Goal: Task Accomplishment & Management: Manage account settings

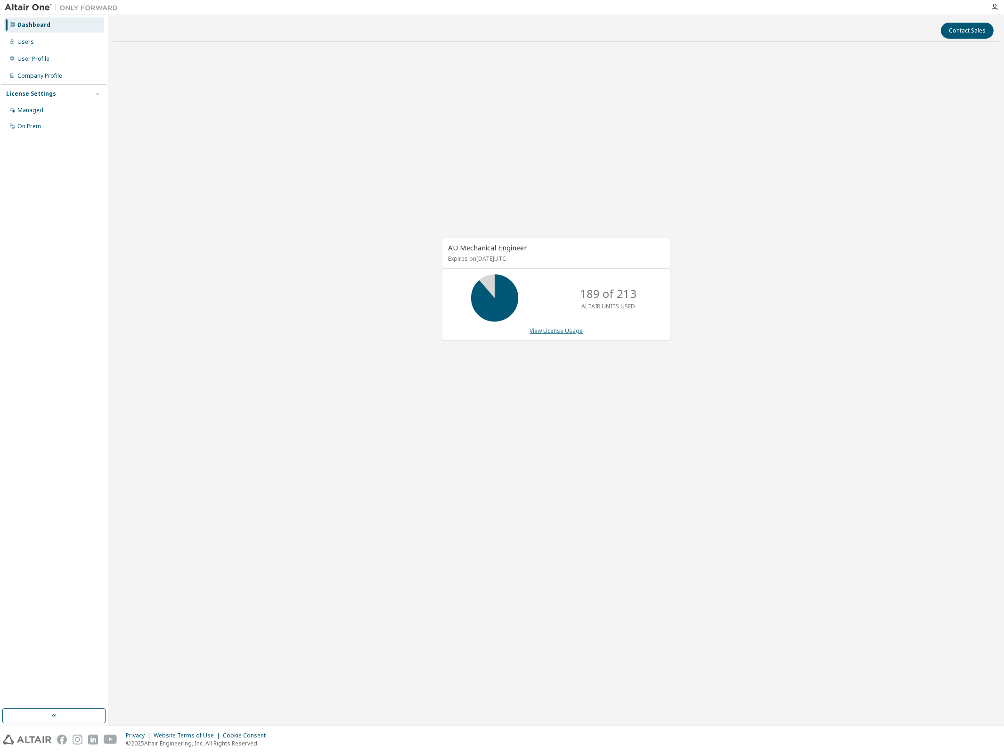
click at [554, 328] on link "View License Usage" at bounding box center [556, 331] width 53 height 8
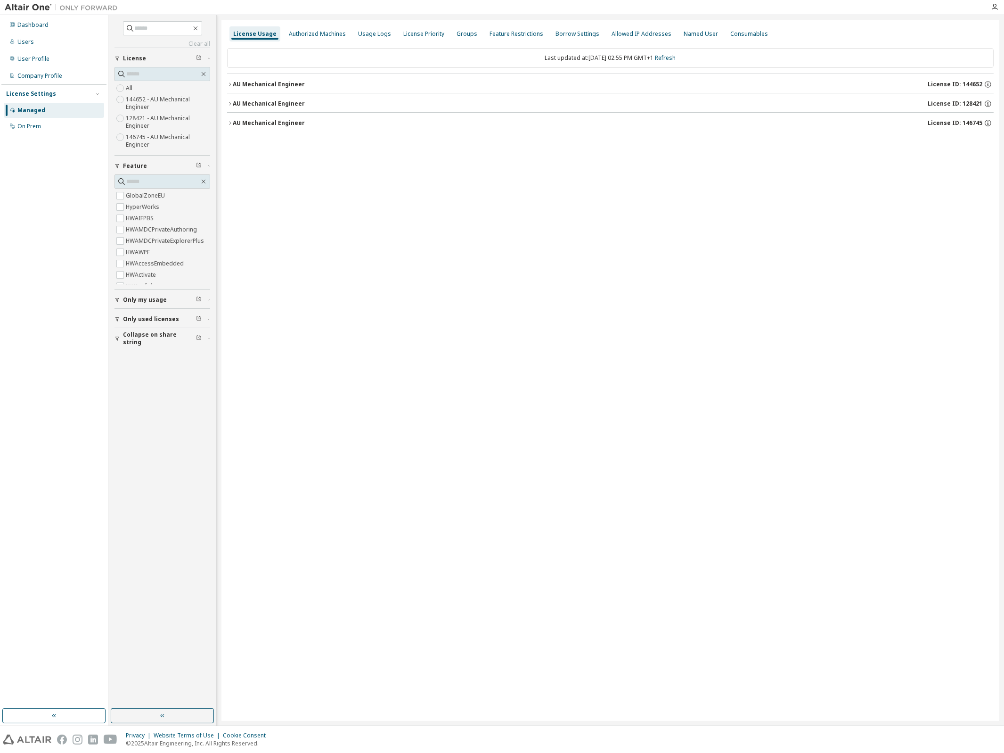
click at [145, 298] on span "Only my usage" at bounding box center [145, 300] width 44 height 8
click at [142, 349] on span "Only used licenses" at bounding box center [151, 347] width 56 height 8
click at [133, 357] on label "Yes" at bounding box center [131, 360] width 11 height 11
click at [156, 389] on span "Collapse on share string" at bounding box center [159, 392] width 73 height 15
click at [147, 319] on button "Collapse on share string" at bounding box center [163, 312] width 96 height 21
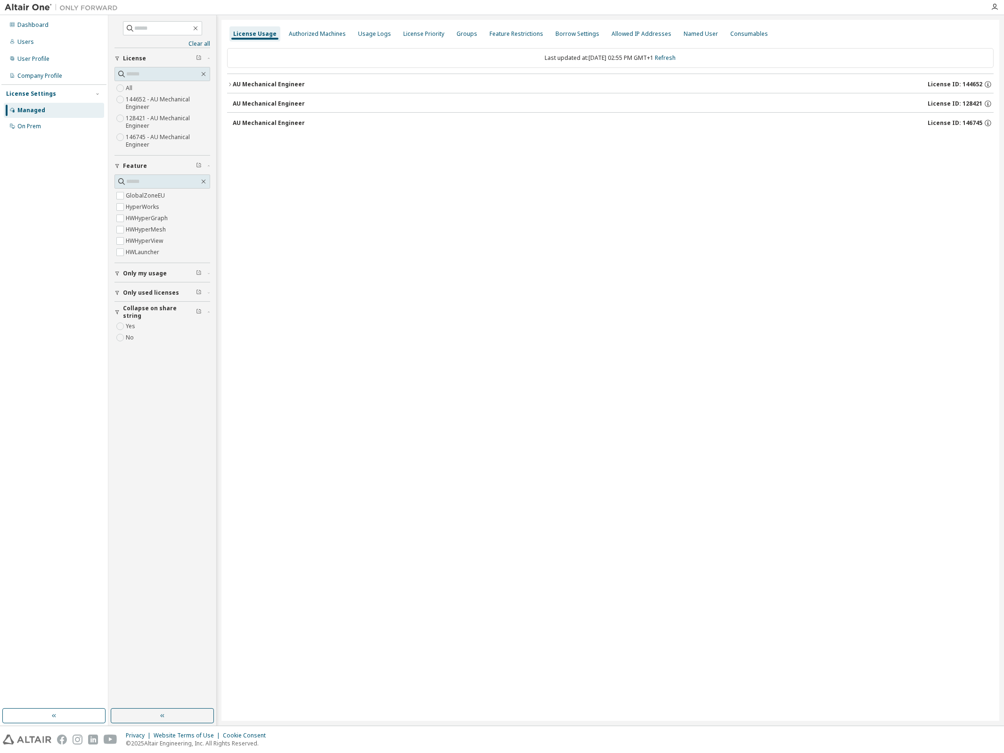
click at [133, 328] on label "Yes" at bounding box center [131, 325] width 11 height 11
click at [262, 86] on div "AU Mechanical Engineer" at bounding box center [269, 85] width 72 height 8
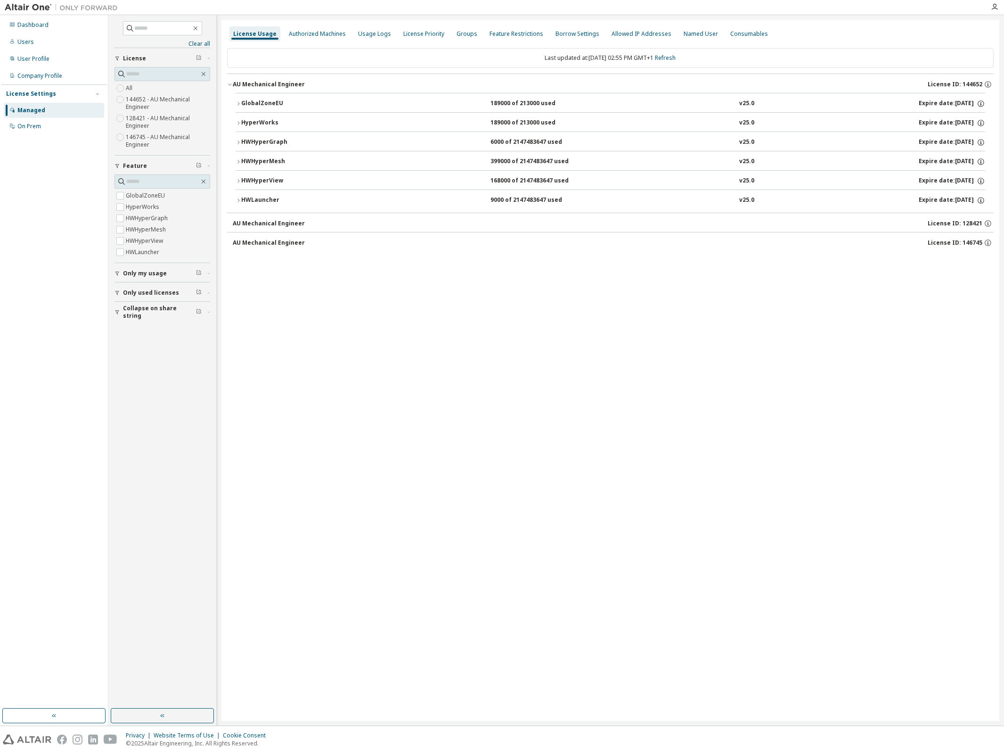
click at [265, 98] on button "GlobalZoneEU 189000 of 213000 used v25.0 Expire date: [DATE]" at bounding box center [611, 103] width 750 height 21
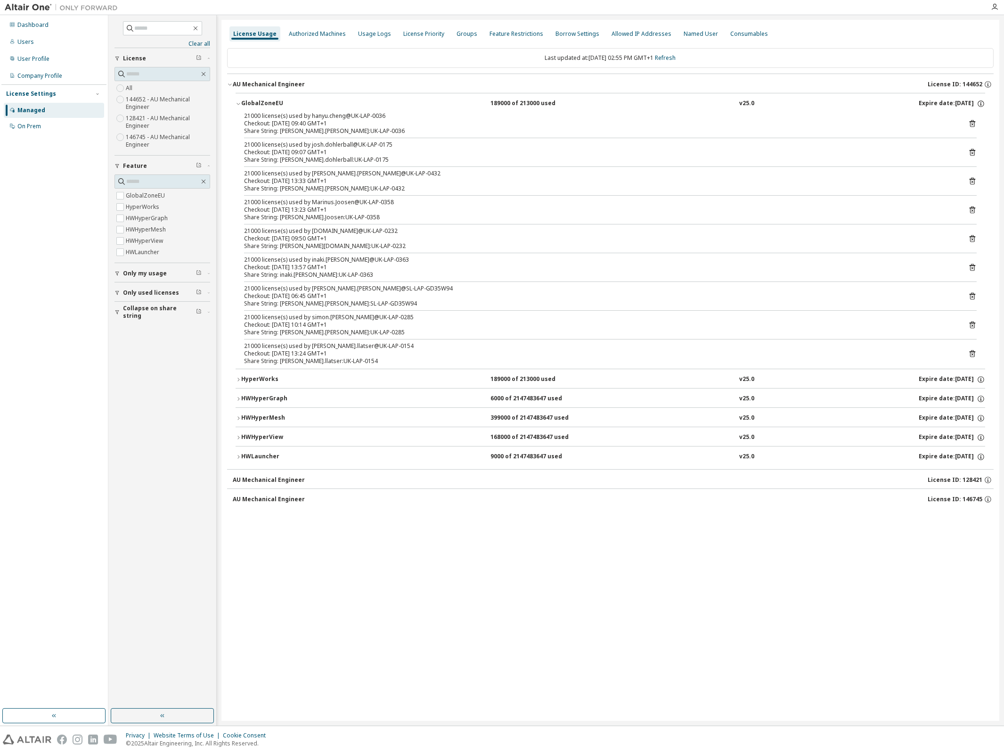
click at [267, 484] on div "AU Mechanical Engineer" at bounding box center [269, 480] width 72 height 8
click at [261, 497] on div "AU Mechanical Engineer" at bounding box center [269, 499] width 72 height 8
click at [255, 497] on div "AU Mechanical Engineer" at bounding box center [269, 499] width 72 height 8
click at [118, 269] on button "Only my usage" at bounding box center [163, 273] width 96 height 21
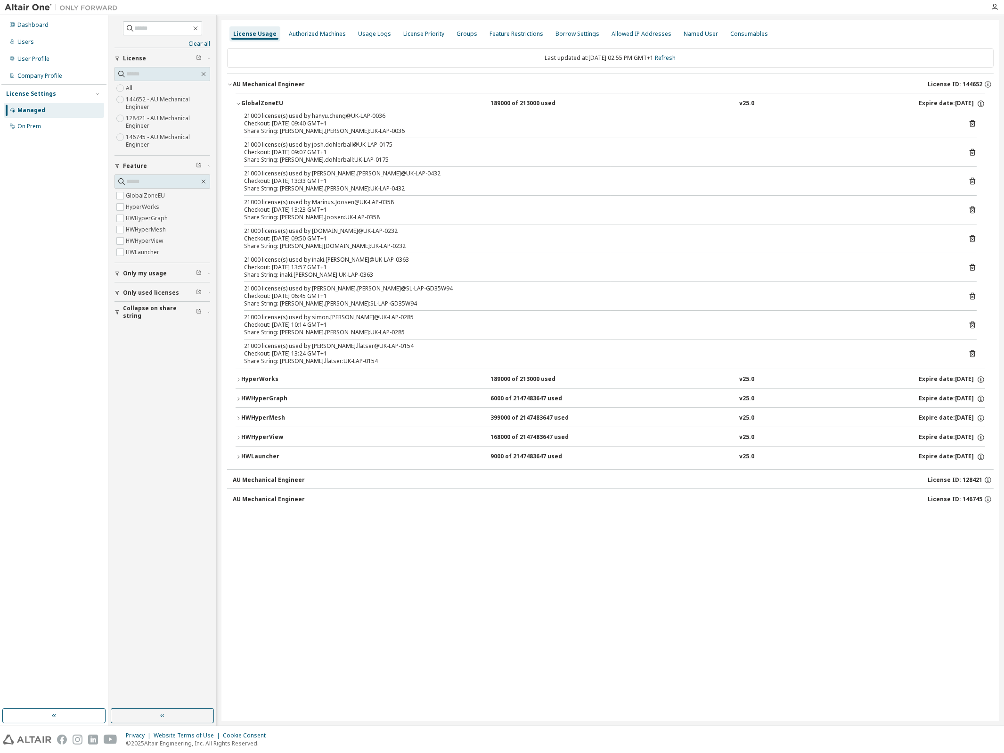
click at [119, 290] on icon "button" at bounding box center [118, 293] width 6 height 6
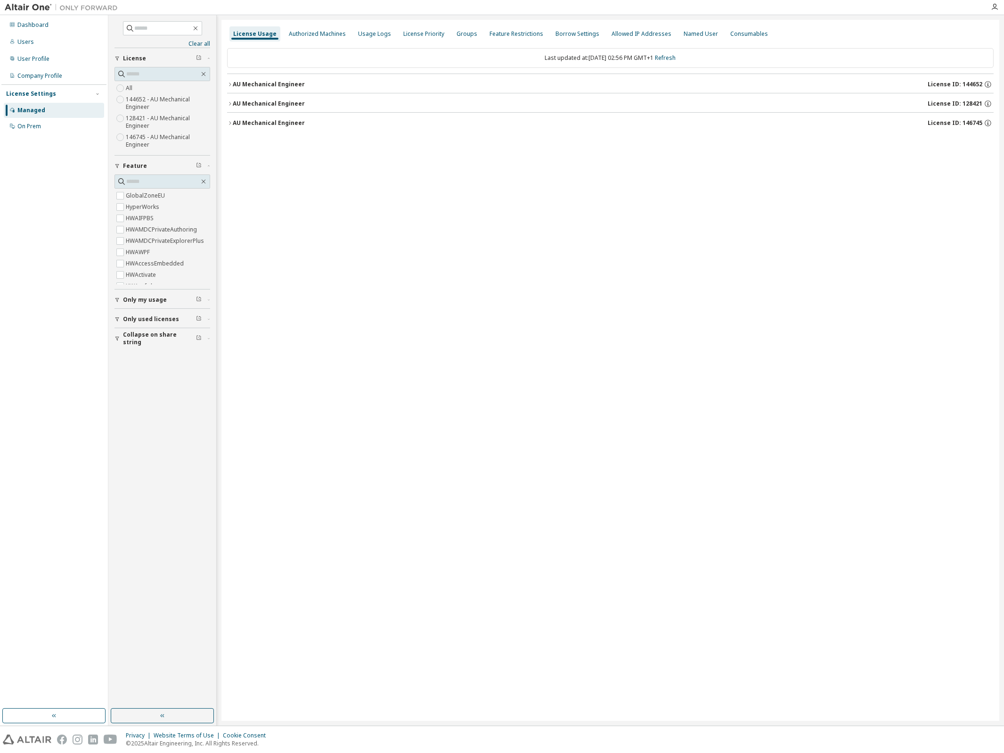
click at [280, 105] on div "AU Mechanical Engineer" at bounding box center [269, 104] width 72 height 8
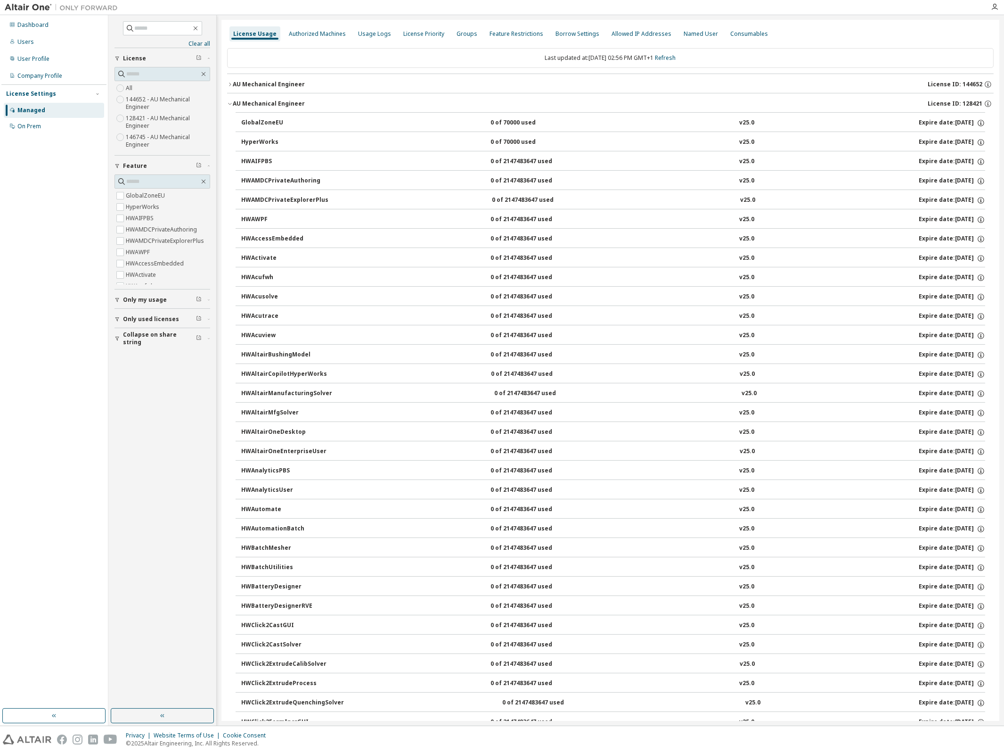
click at [286, 106] on div "AU Mechanical Engineer" at bounding box center [269, 104] width 72 height 8
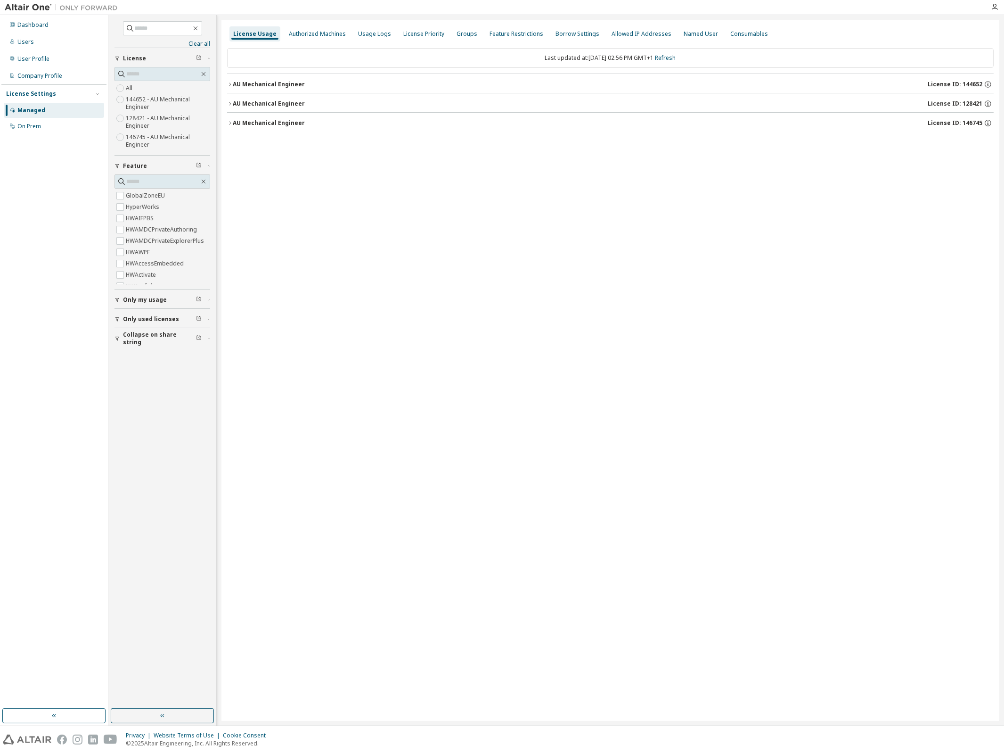
click at [268, 134] on div "Last updated at: [DATE] 02:56 PM GMT+1 Refresh AU Mechanical Engineer License I…" at bounding box center [610, 90] width 767 height 97
click at [271, 127] on div "AU Mechanical Engineer License ID: 146745" at bounding box center [613, 123] width 761 height 8
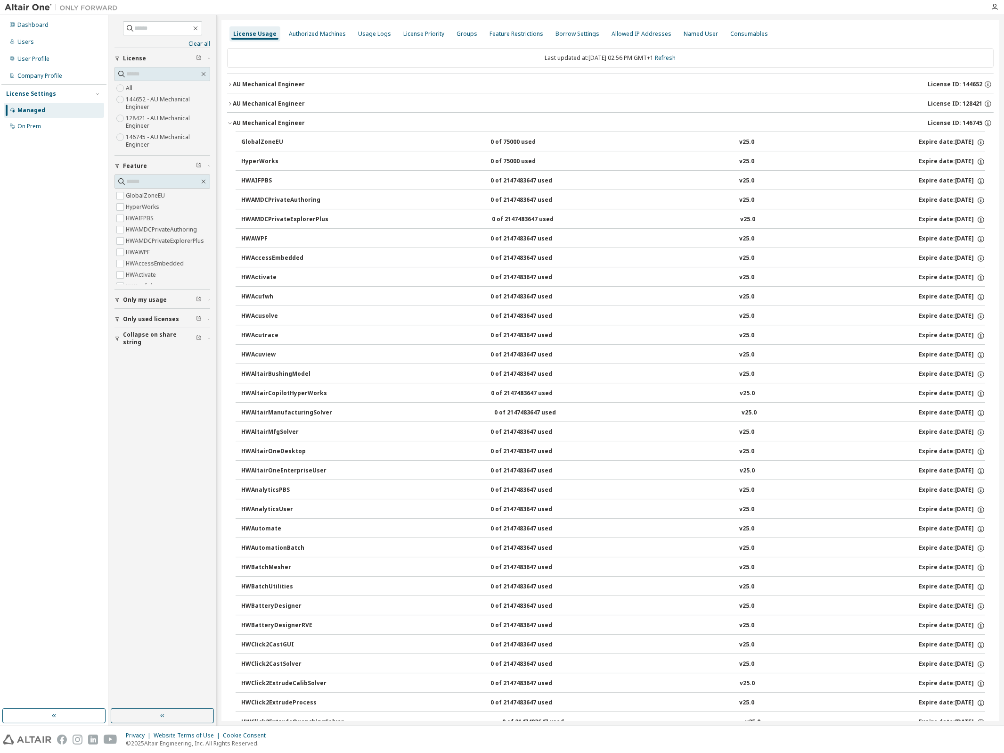
click at [271, 127] on div "AU Mechanical Engineer License ID: 146745" at bounding box center [613, 123] width 761 height 8
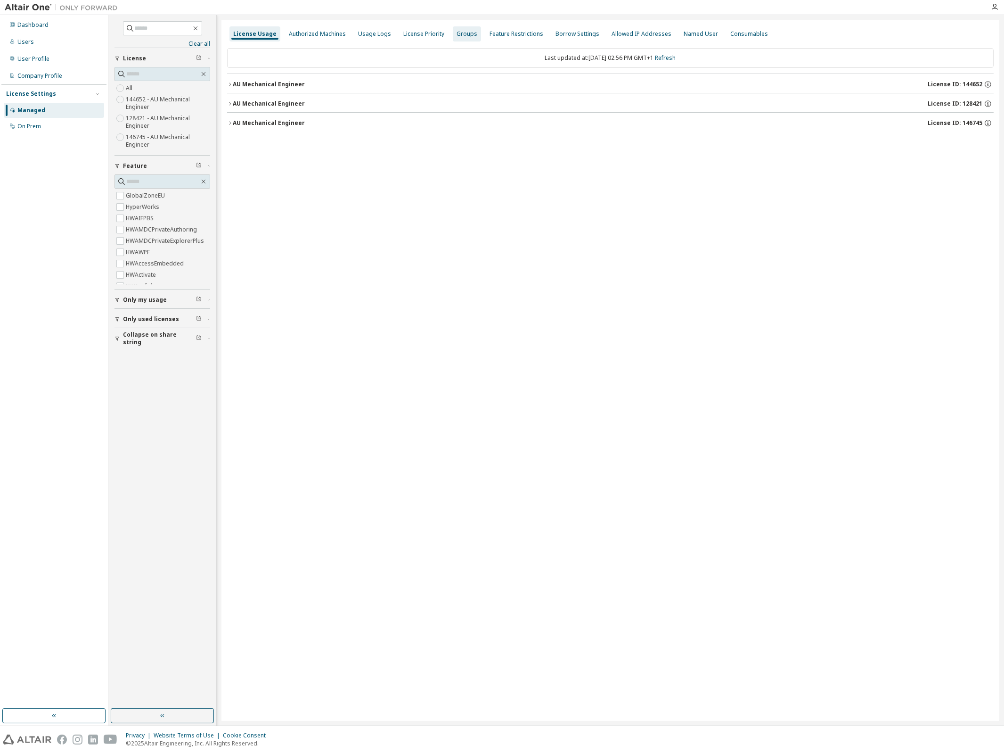
click at [462, 38] on div "Groups" at bounding box center [467, 33] width 28 height 15
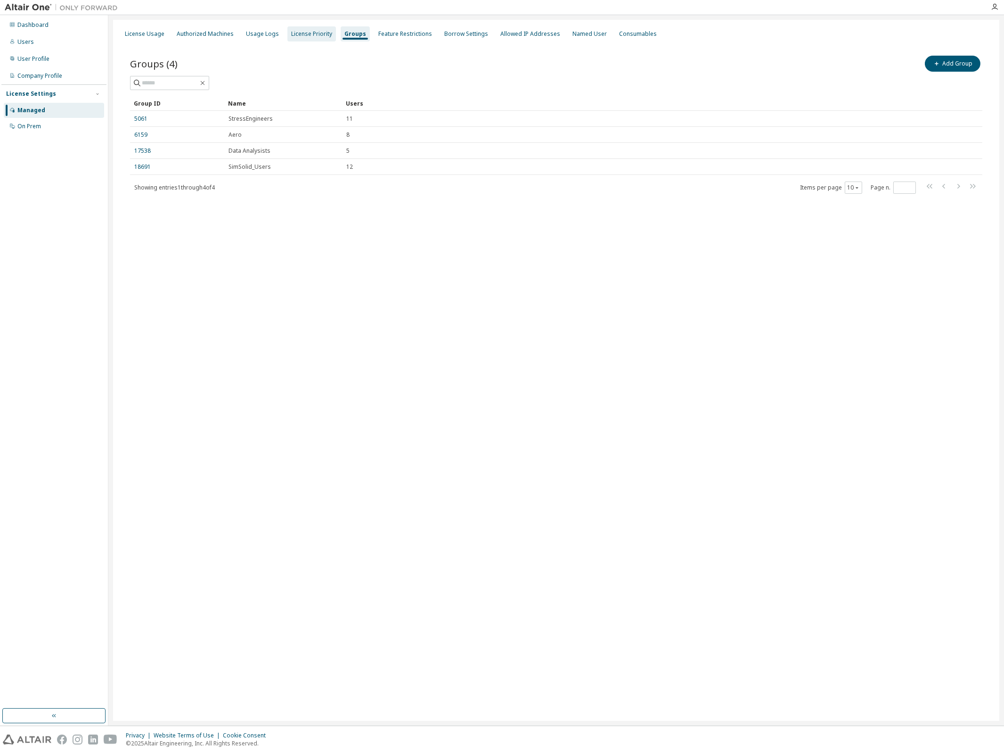
click at [310, 36] on div "License Priority" at bounding box center [311, 34] width 41 height 8
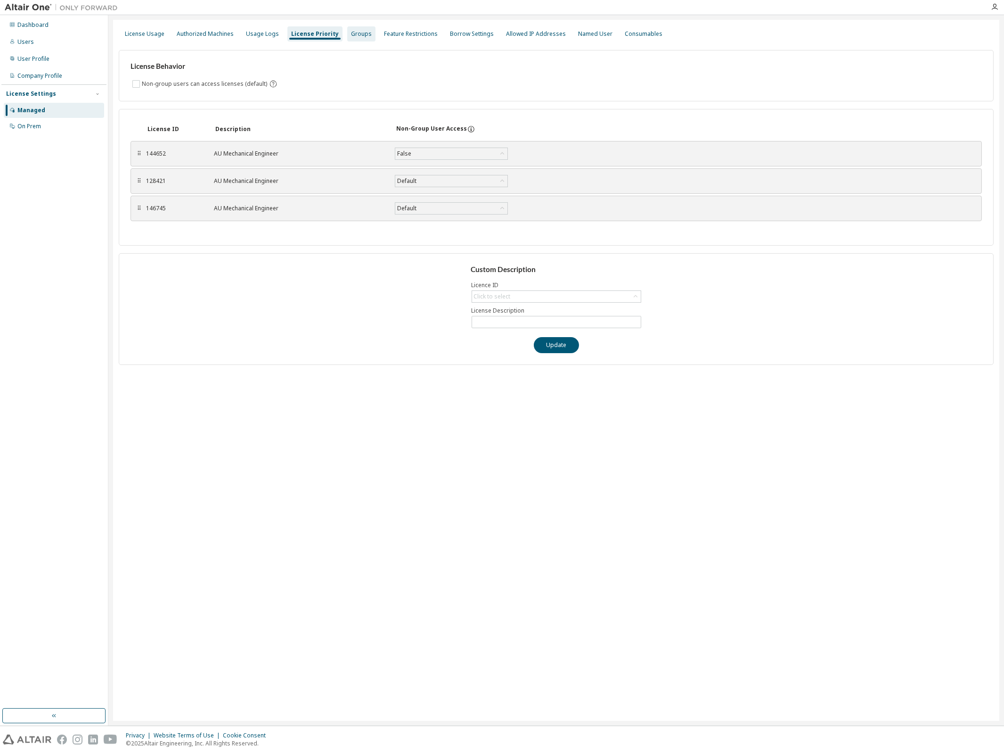
click at [357, 35] on div "Groups" at bounding box center [361, 34] width 21 height 8
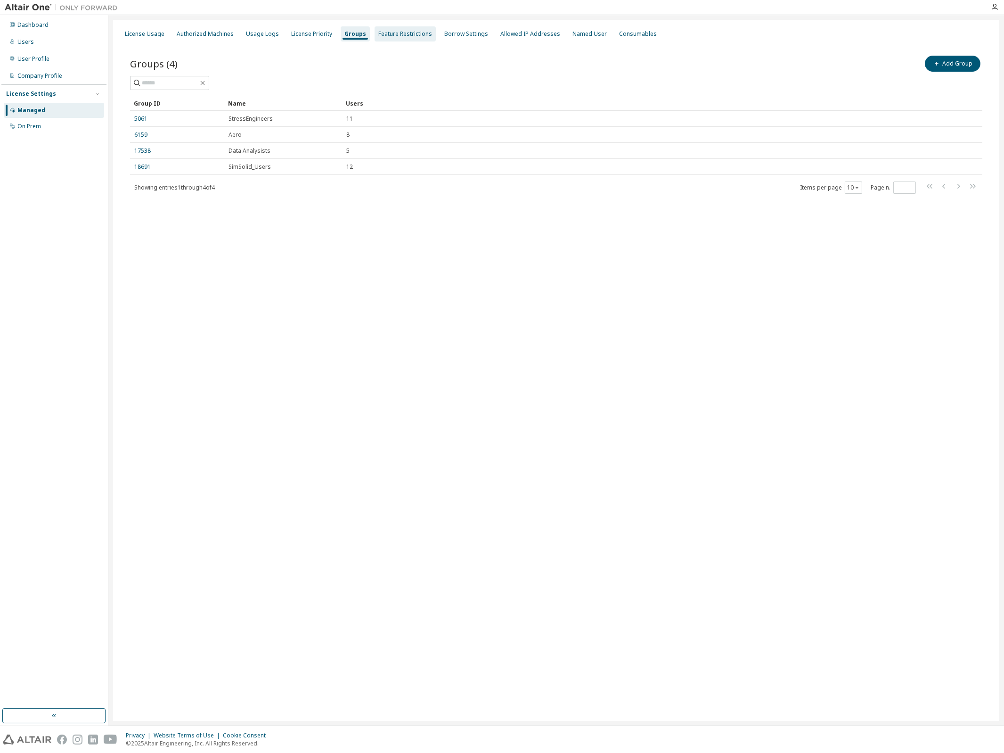
click at [393, 34] on div "Feature Restrictions" at bounding box center [405, 34] width 54 height 8
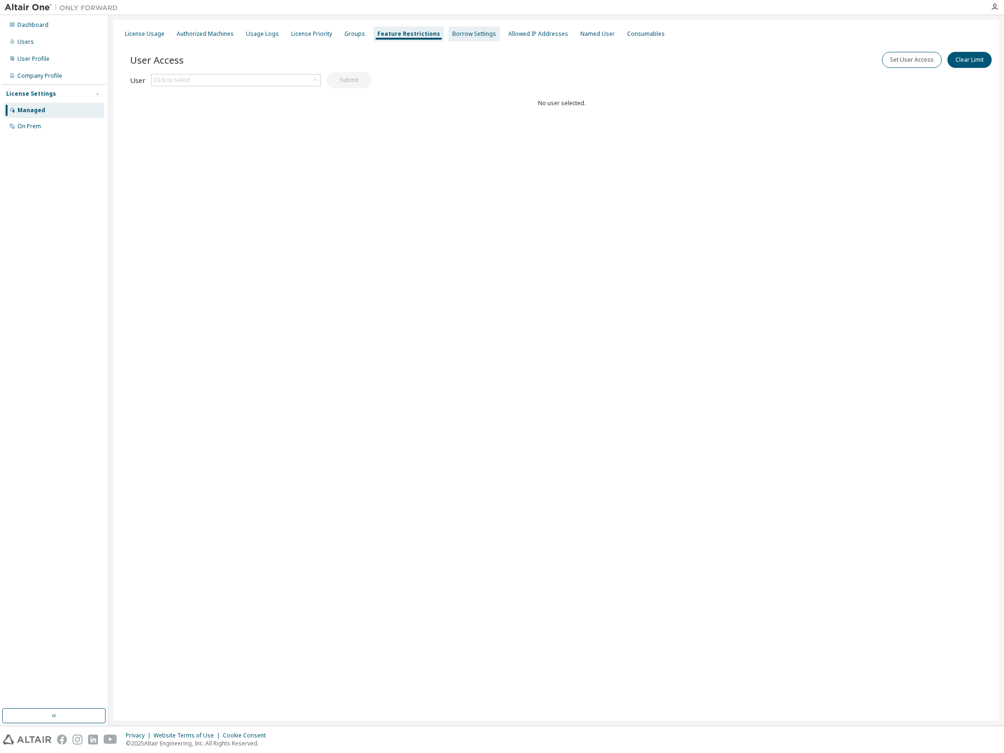
click at [452, 34] on div "Borrow Settings" at bounding box center [474, 34] width 44 height 8
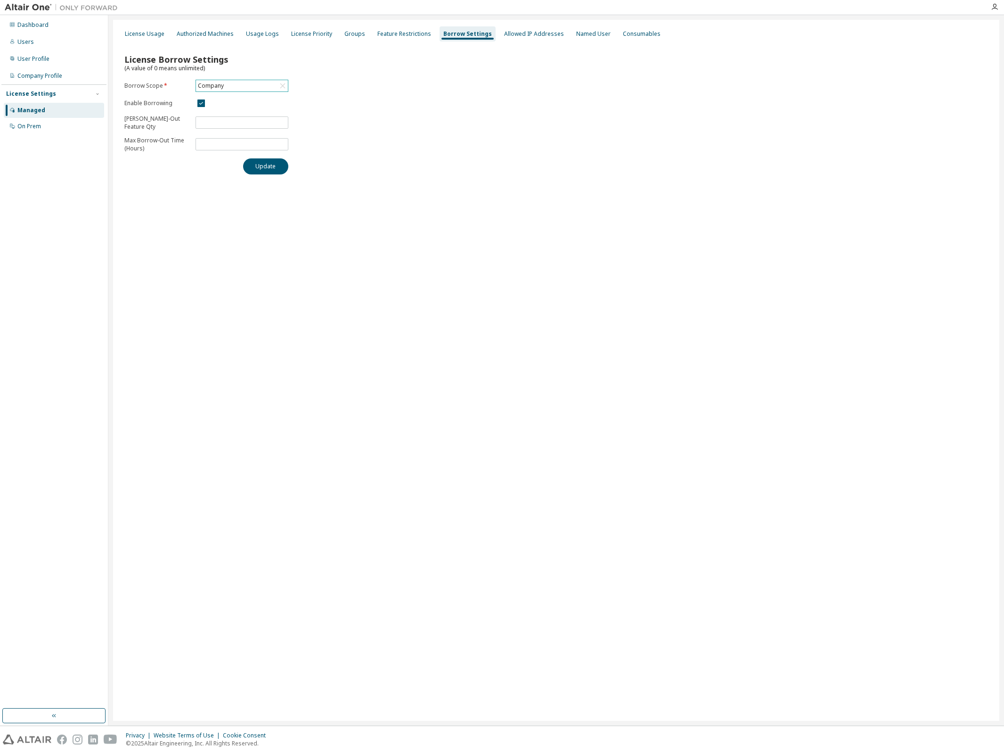
click at [246, 90] on div "Company" at bounding box center [242, 85] width 92 height 11
click at [247, 89] on div "Company" at bounding box center [242, 85] width 92 height 11
click at [339, 102] on div "License Borrow Settings (A value of 0 means unlimited) Borrow Scope * Company E…" at bounding box center [556, 111] width 875 height 138
click at [198, 37] on div "Authorized Machines" at bounding box center [205, 34] width 57 height 8
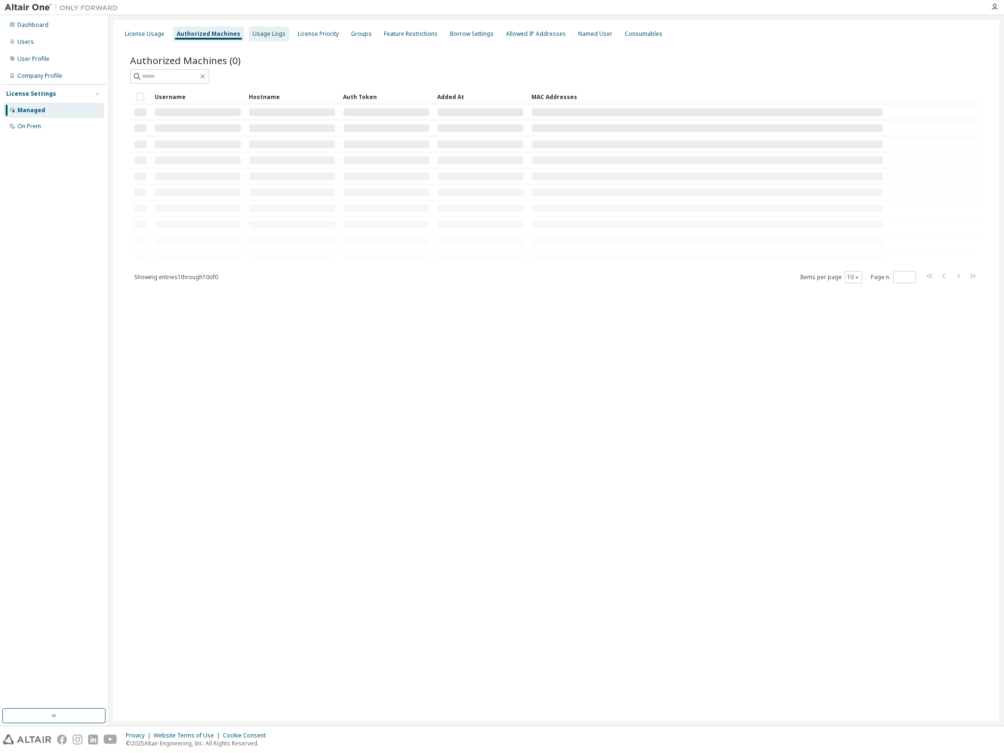
click at [262, 36] on div "Usage Logs" at bounding box center [269, 34] width 33 height 8
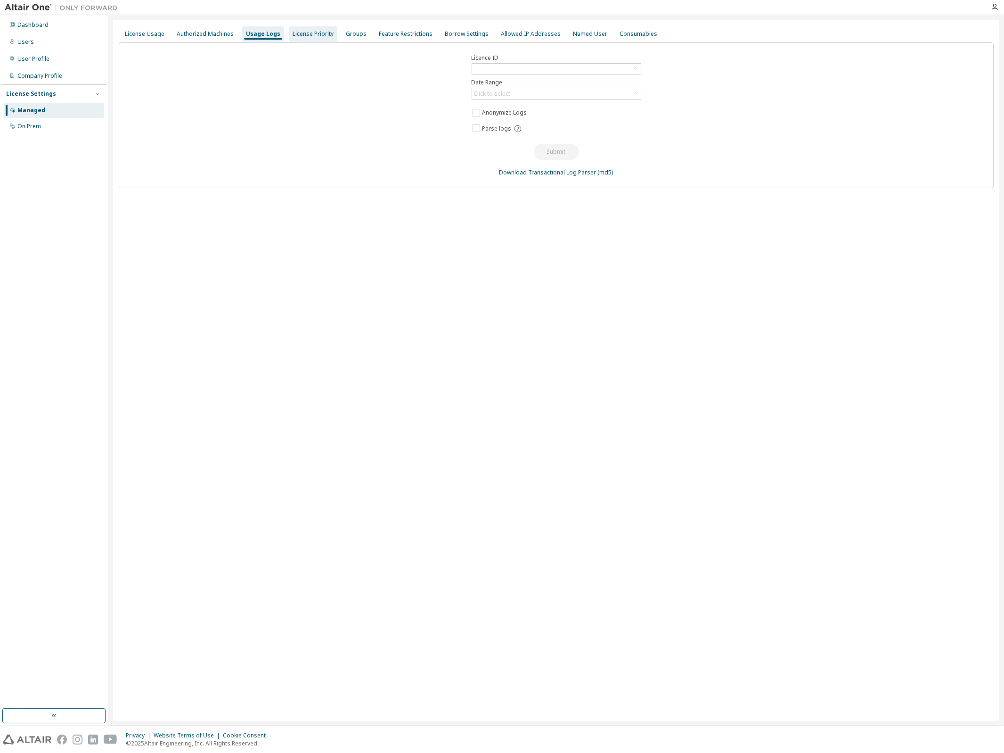
click at [298, 36] on div "License Priority" at bounding box center [313, 34] width 41 height 8
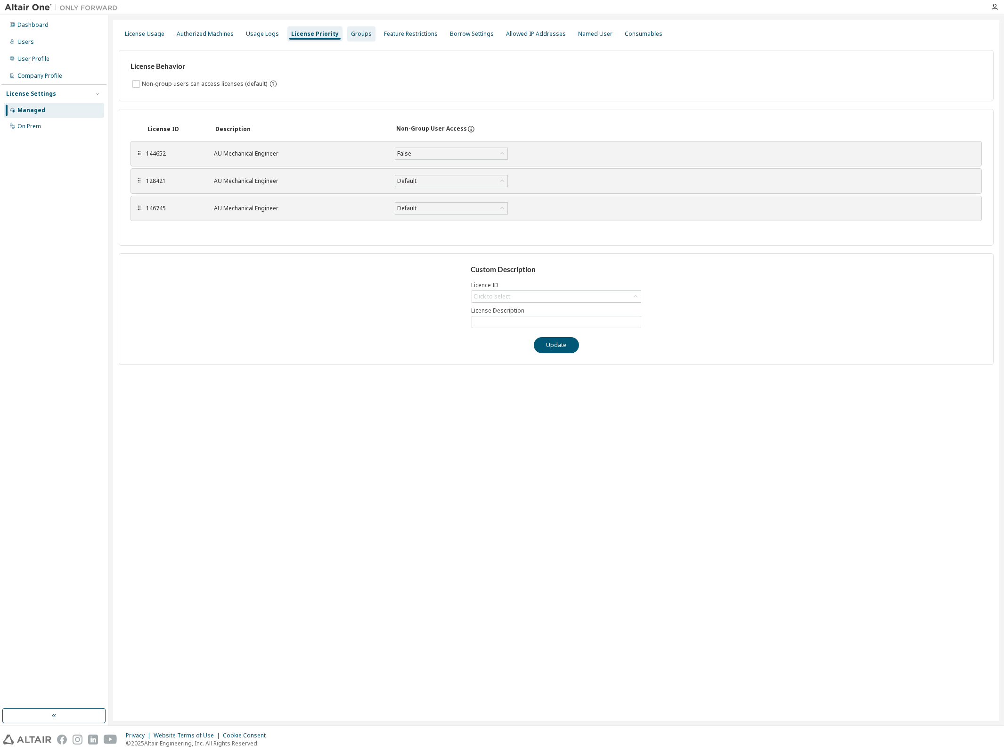
click at [360, 37] on div "Groups" at bounding box center [361, 34] width 21 height 8
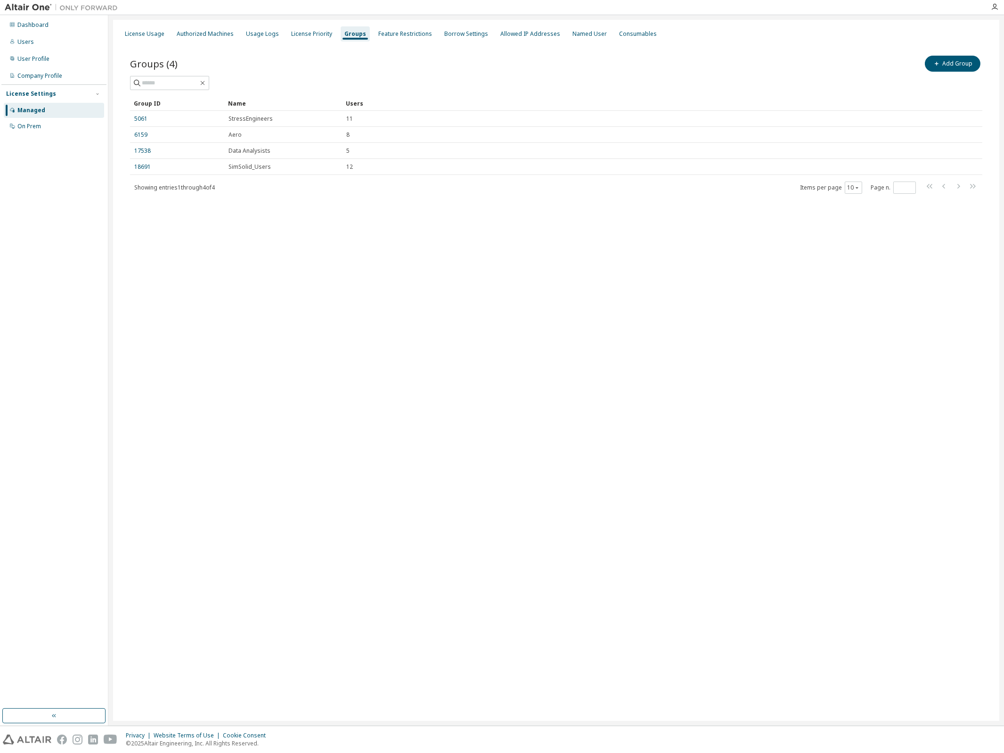
click at [190, 121] on div "5061" at bounding box center [177, 119] width 86 height 8
click at [146, 33] on div "License Usage" at bounding box center [145, 34] width 40 height 8
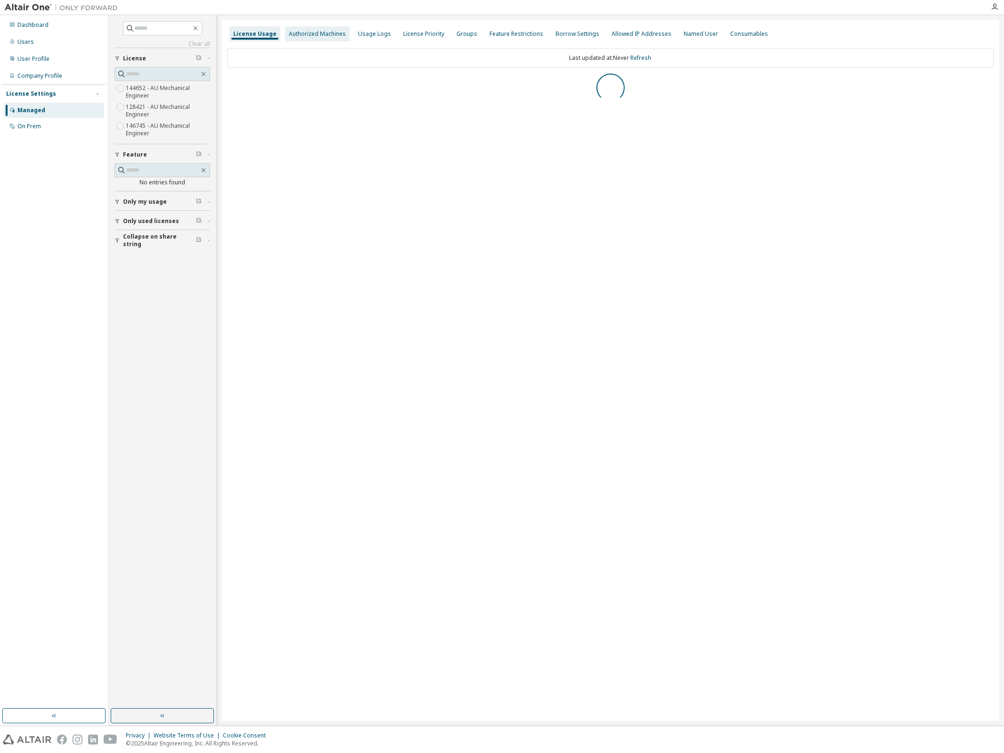
click at [304, 34] on div "Authorized Machines" at bounding box center [317, 34] width 57 height 8
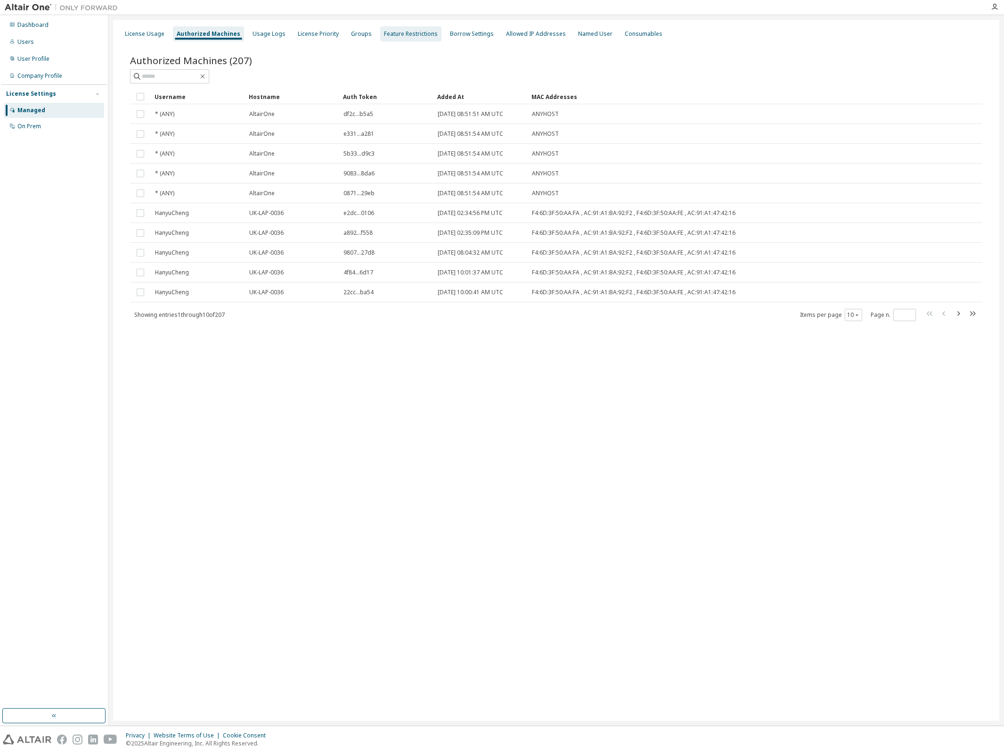
click at [405, 38] on div "Feature Restrictions" at bounding box center [410, 33] width 61 height 15
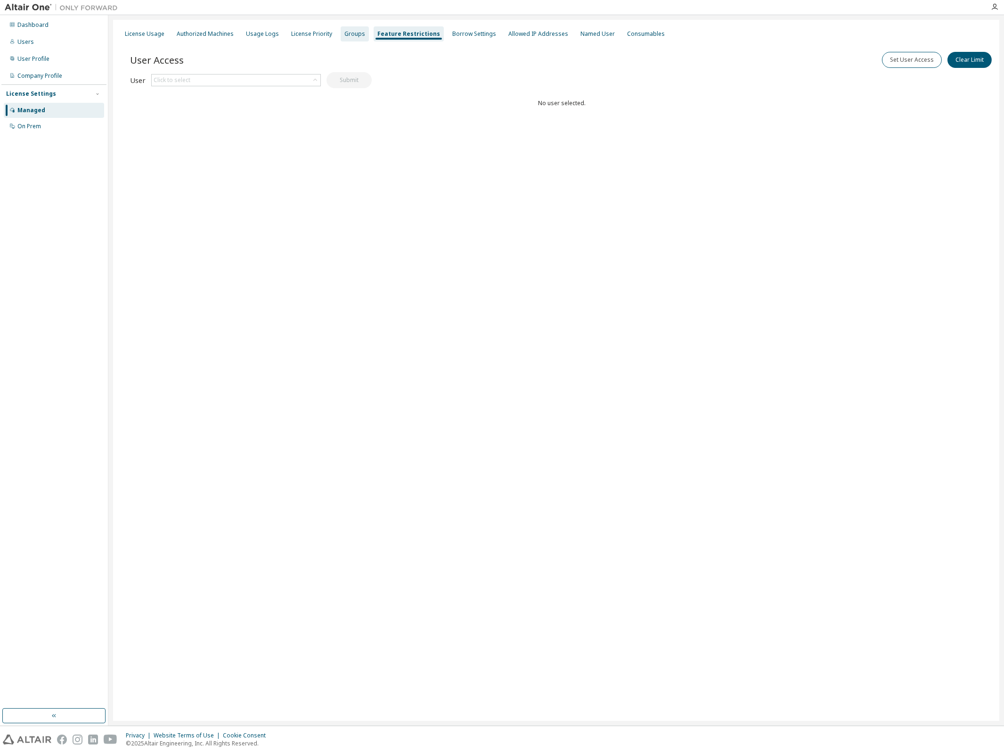
click at [344, 37] on div "Groups" at bounding box center [354, 34] width 21 height 8
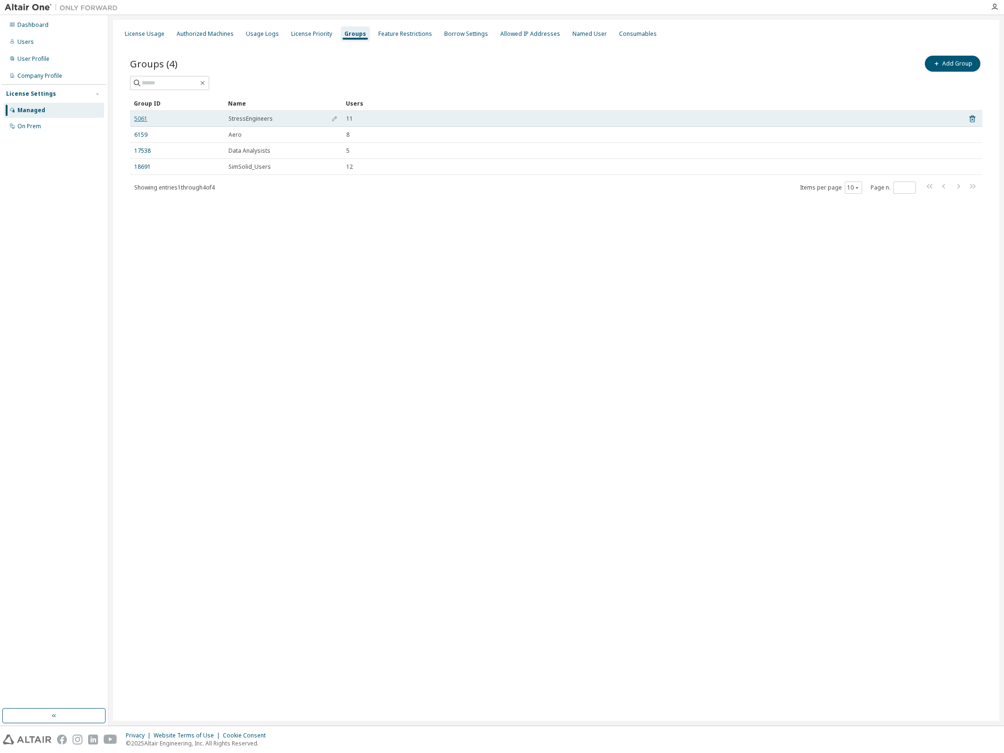
click at [144, 119] on link "5061" at bounding box center [140, 119] width 13 height 8
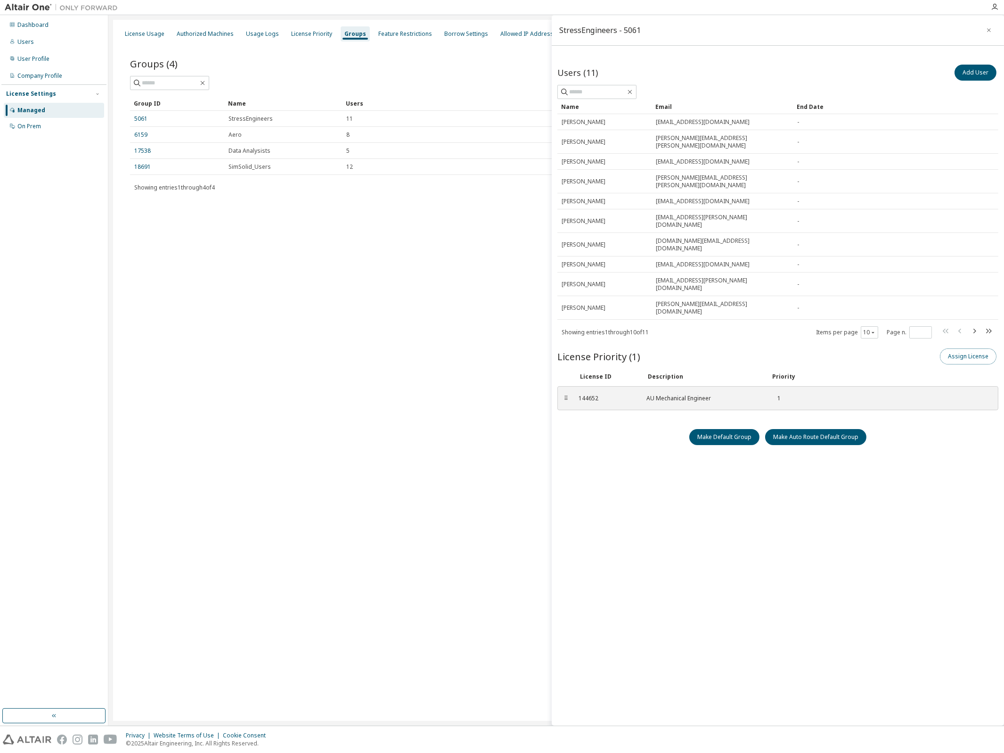
click at [959, 348] on button "Assign License" at bounding box center [968, 356] width 57 height 16
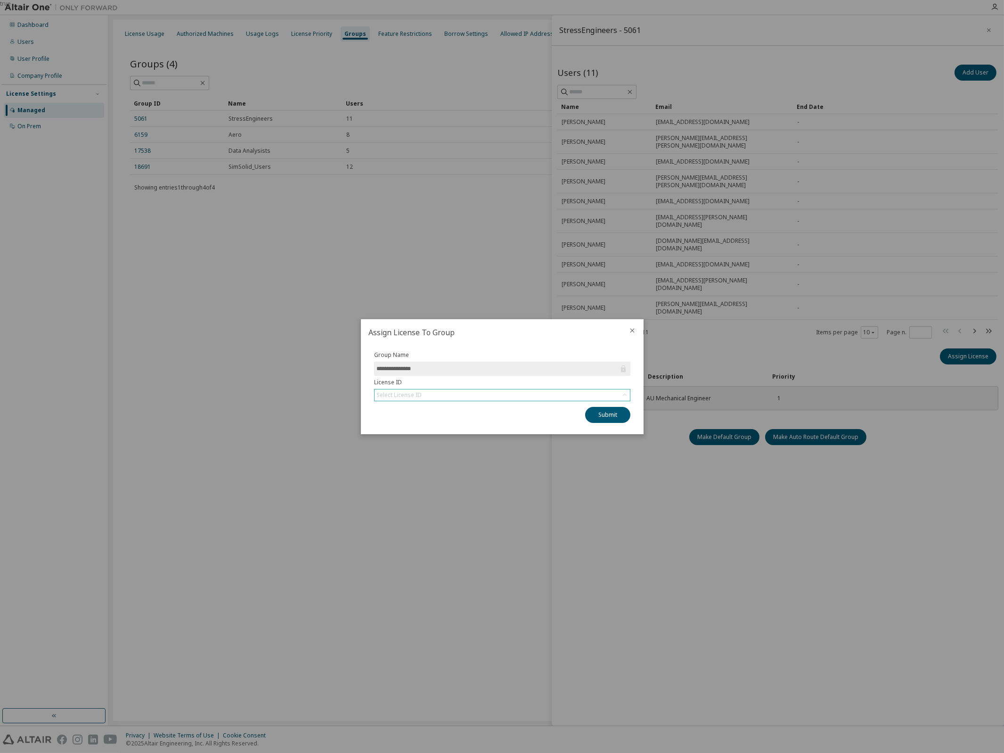
click at [443, 394] on div "Select License ID" at bounding box center [502, 394] width 255 height 11
click at [435, 432] on li "146745 - AU Mechanical Engineer" at bounding box center [502, 433] width 254 height 12
click at [592, 412] on button "Submit" at bounding box center [607, 415] width 45 height 16
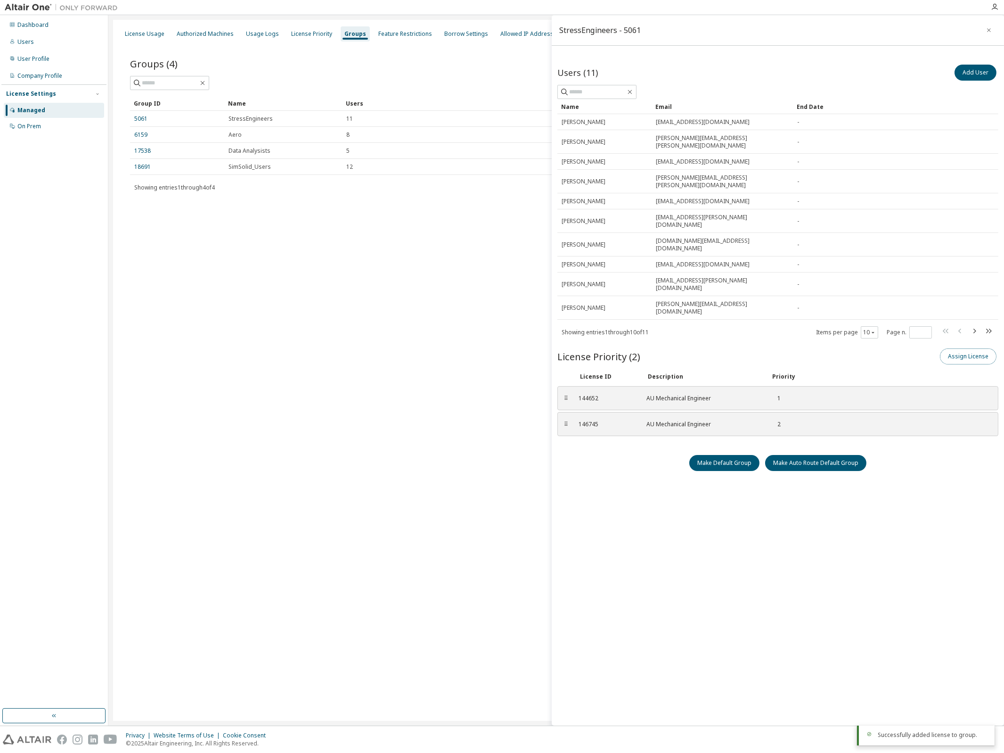
click at [944, 348] on button "Assign License" at bounding box center [968, 356] width 57 height 16
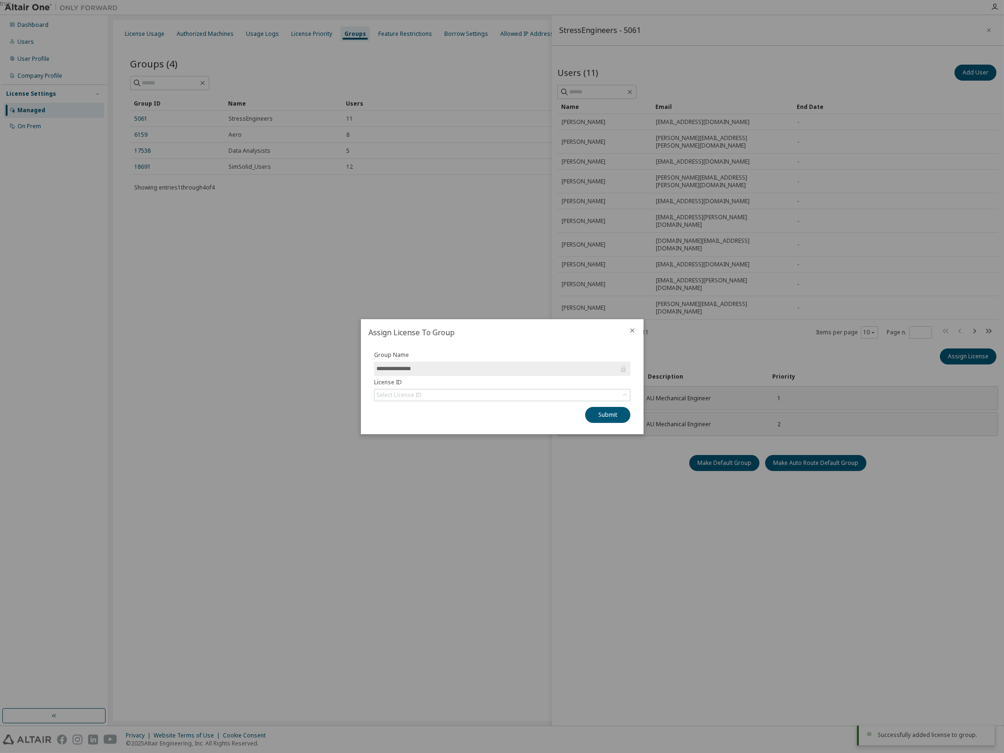
click at [406, 374] on span "**********" at bounding box center [502, 368] width 256 height 14
drag, startPoint x: 412, startPoint y: 393, endPoint x: 410, endPoint y: 398, distance: 5.1
click at [411, 394] on div "Select License ID" at bounding box center [399, 395] width 45 height 8
drag, startPoint x: 402, startPoint y: 424, endPoint x: 408, endPoint y: 422, distance: 6.4
click at [401, 425] on li "128421 - AU Mechanical Engineer" at bounding box center [502, 421] width 254 height 12
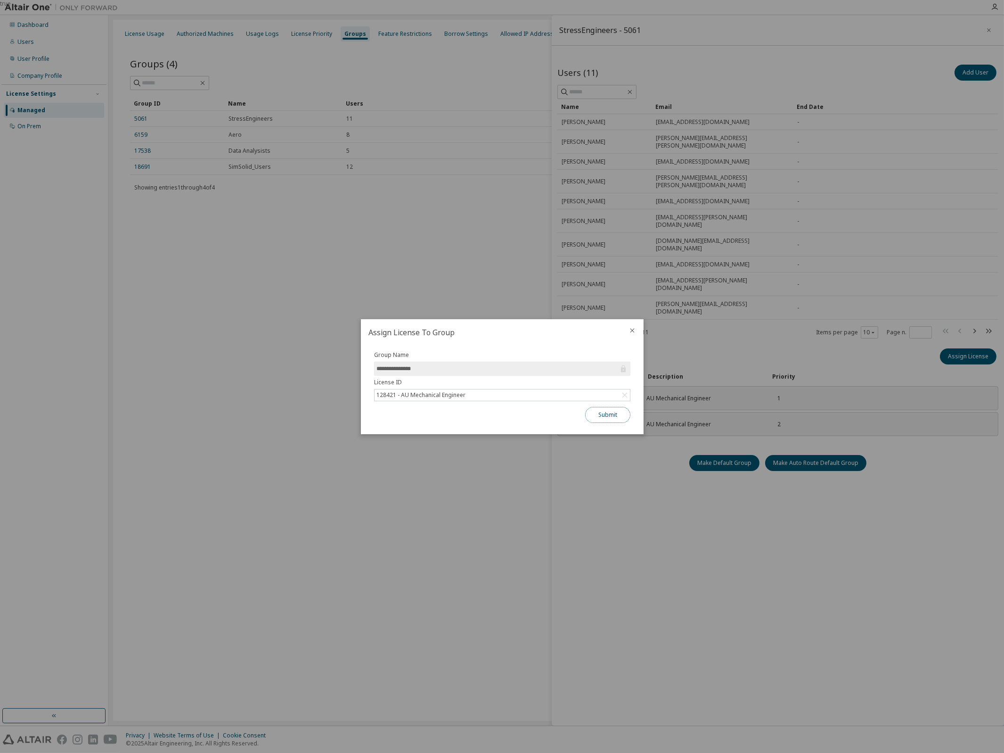
click at [599, 413] on button "Submit" at bounding box center [607, 415] width 45 height 16
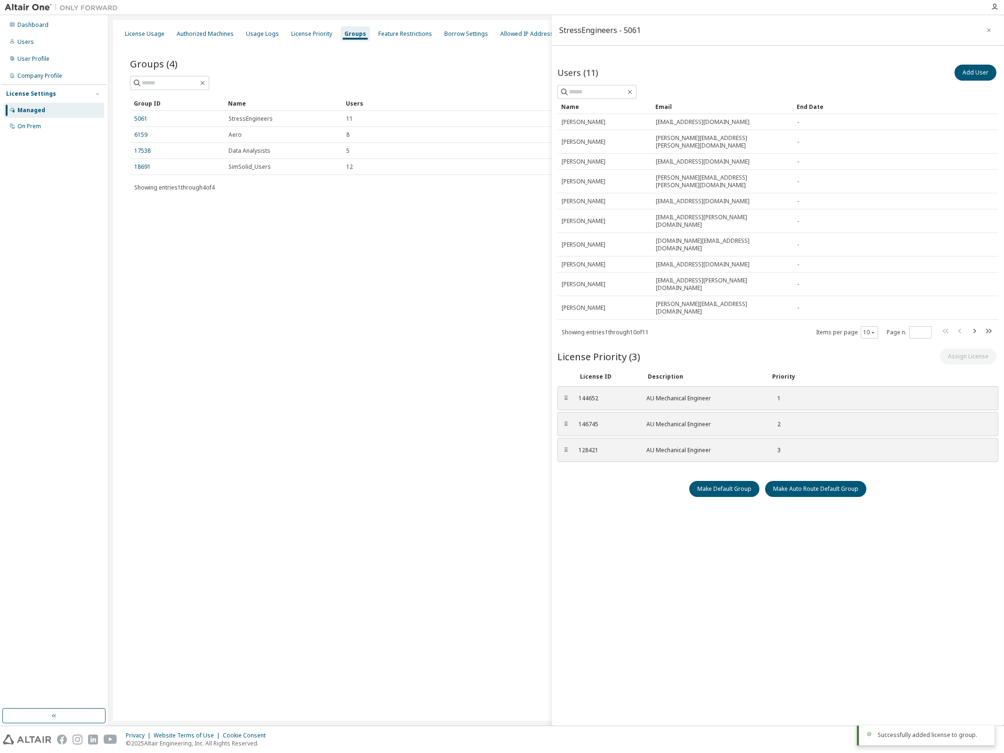
click at [628, 453] on div "Users (11) Add User Clear Load Save Save As Field Operator Value Select filter …" at bounding box center [778, 364] width 441 height 602
